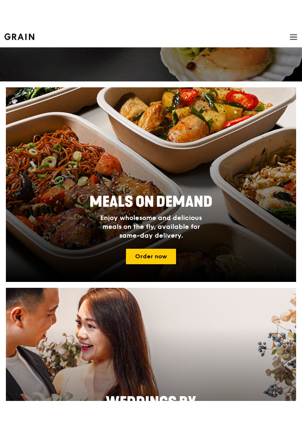
scroll to position [143, 0]
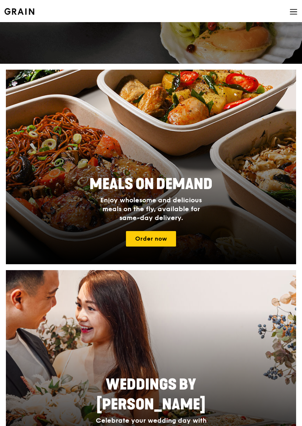
click at [164, 238] on link "Order now" at bounding box center [151, 238] width 50 height 15
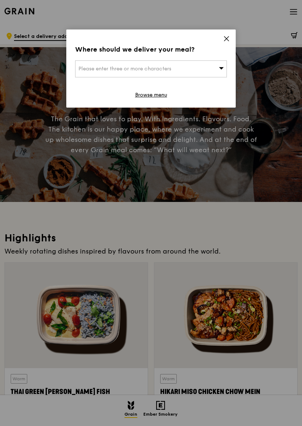
click at [129, 68] on span "Please enter three or more characters" at bounding box center [125, 69] width 93 height 6
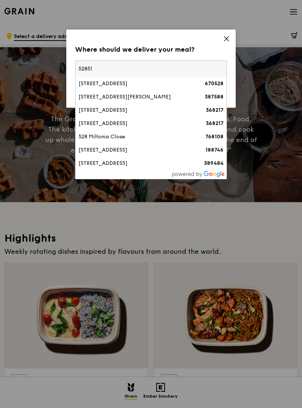
type input "528515"
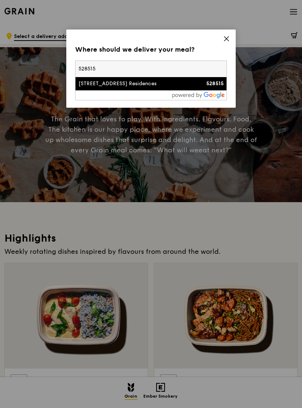
click at [114, 87] on div "[STREET_ADDRESS] Residences" at bounding box center [133, 83] width 109 height 7
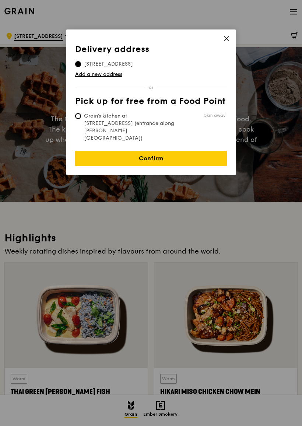
click at [167, 151] on link "Confirm" at bounding box center [151, 158] width 152 height 15
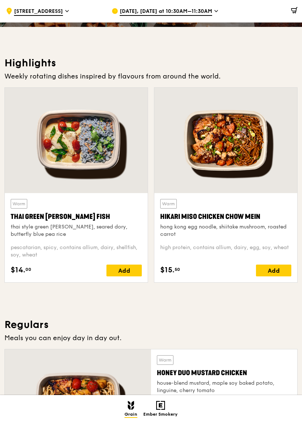
scroll to position [174, 0]
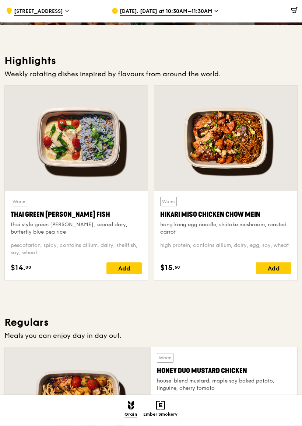
click at [284, 265] on div "Add" at bounding box center [273, 269] width 35 height 12
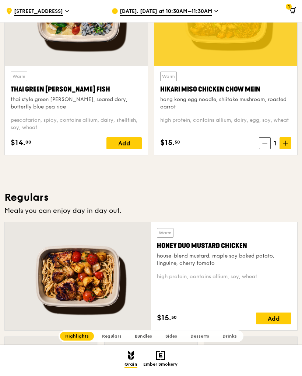
scroll to position [287, 0]
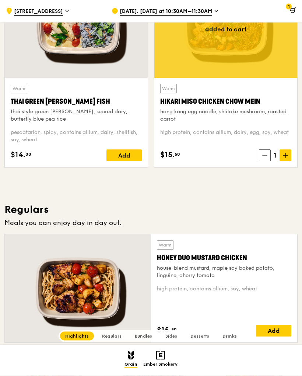
click at [285, 153] on icon at bounding box center [285, 155] width 5 height 5
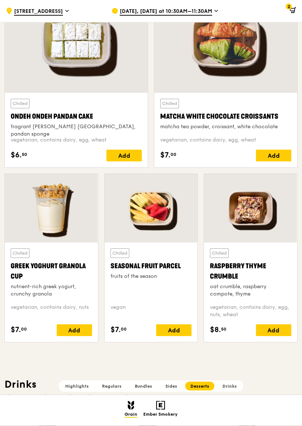
scroll to position [2051, 0]
click at [56, 212] on div at bounding box center [51, 208] width 93 height 69
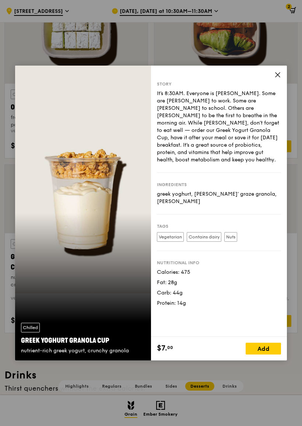
scroll to position [2060, 0]
click at [279, 74] on icon at bounding box center [278, 75] width 7 height 7
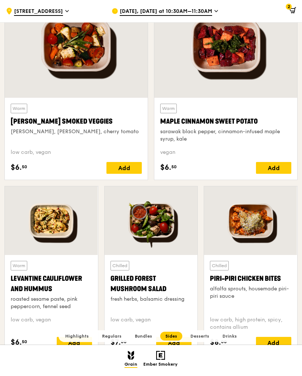
scroll to position [1617, 0]
click at [164, 358] on img at bounding box center [160, 355] width 9 height 9
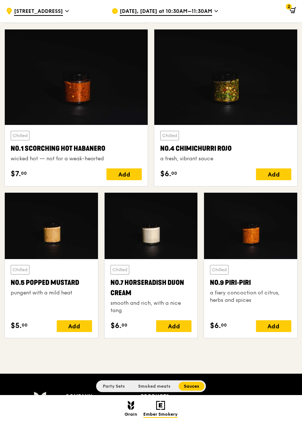
scroll to position [584, 0]
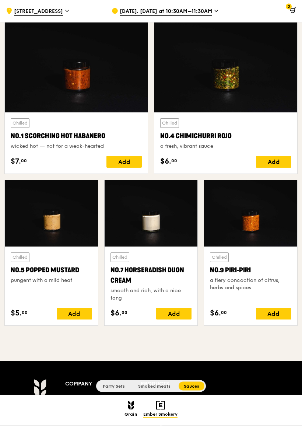
click at [132, 375] on img at bounding box center [131, 405] width 6 height 9
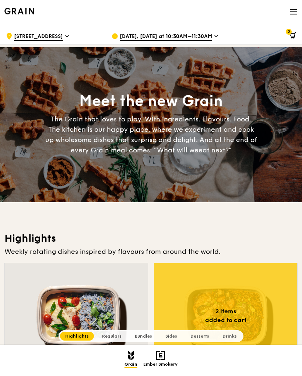
click at [208, 35] on span "[DATE], [DATE] at 10:30AM–11:30AM" at bounding box center [166, 37] width 93 height 8
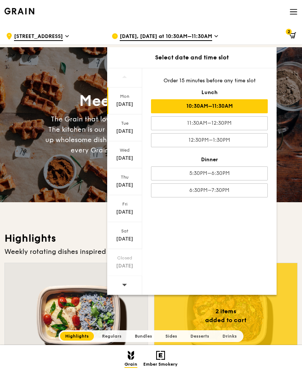
click at [236, 174] on div "5:30PM–6:30PM" at bounding box center [209, 173] width 117 height 14
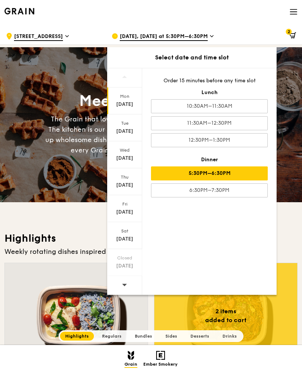
click at [121, 97] on div "Mon" at bounding box center [124, 96] width 33 height 6
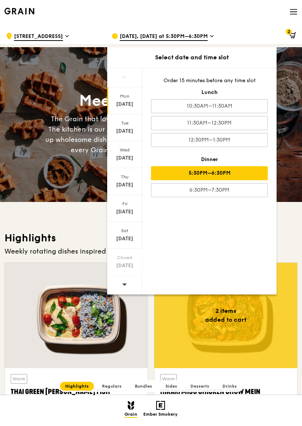
click at [123, 283] on icon at bounding box center [124, 285] width 5 height 6
click at [123, 75] on icon at bounding box center [124, 77] width 5 height 6
